Goal: Find specific page/section: Find specific page/section

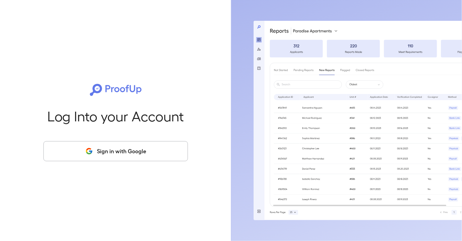
click at [120, 148] on button "Sign in with Google" at bounding box center [115, 151] width 145 height 20
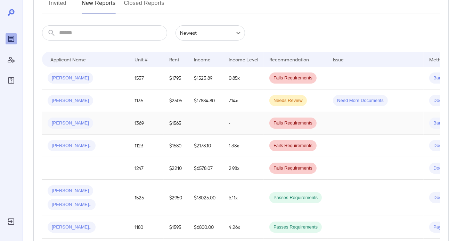
scroll to position [104, 0]
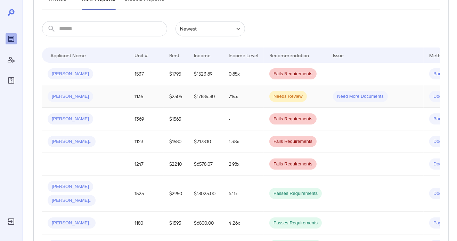
click at [92, 101] on div "Andrea N..." at bounding box center [86, 96] width 76 height 11
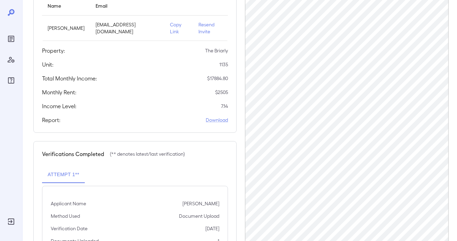
scroll to position [139, 0]
